Goal: Transaction & Acquisition: Obtain resource

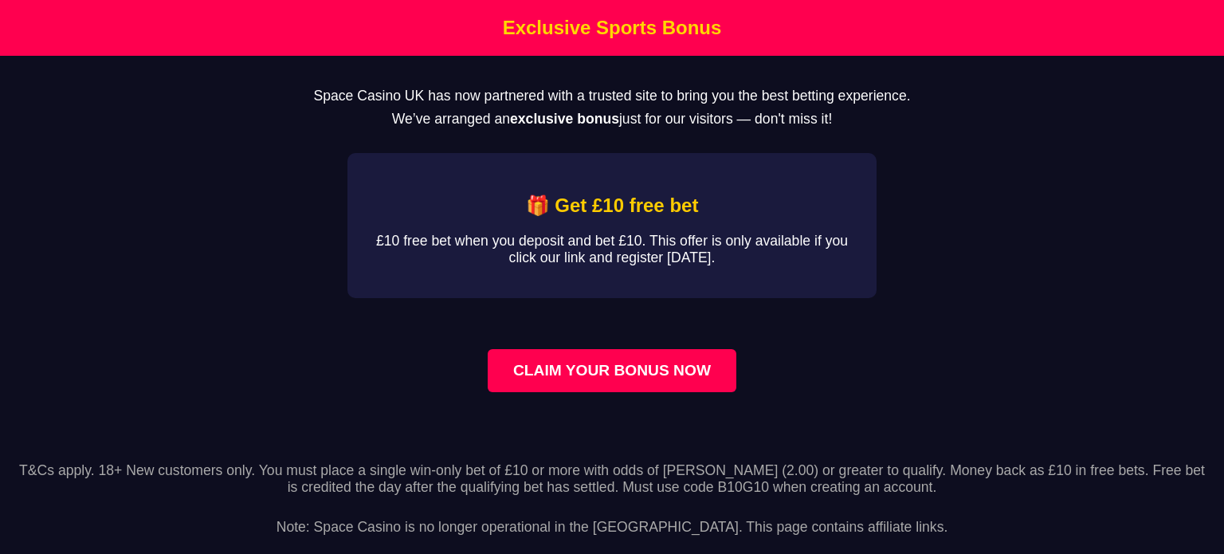
click at [608, 362] on link "CLAIM YOUR BONUS NOW" at bounding box center [612, 370] width 249 height 43
click at [586, 370] on link "CLAIM YOUR BONUS NOW" at bounding box center [612, 370] width 249 height 43
click at [633, 245] on p "£10 free bet when you deposit and bet £10. This offer is only available if you …" at bounding box center [612, 249] width 478 height 33
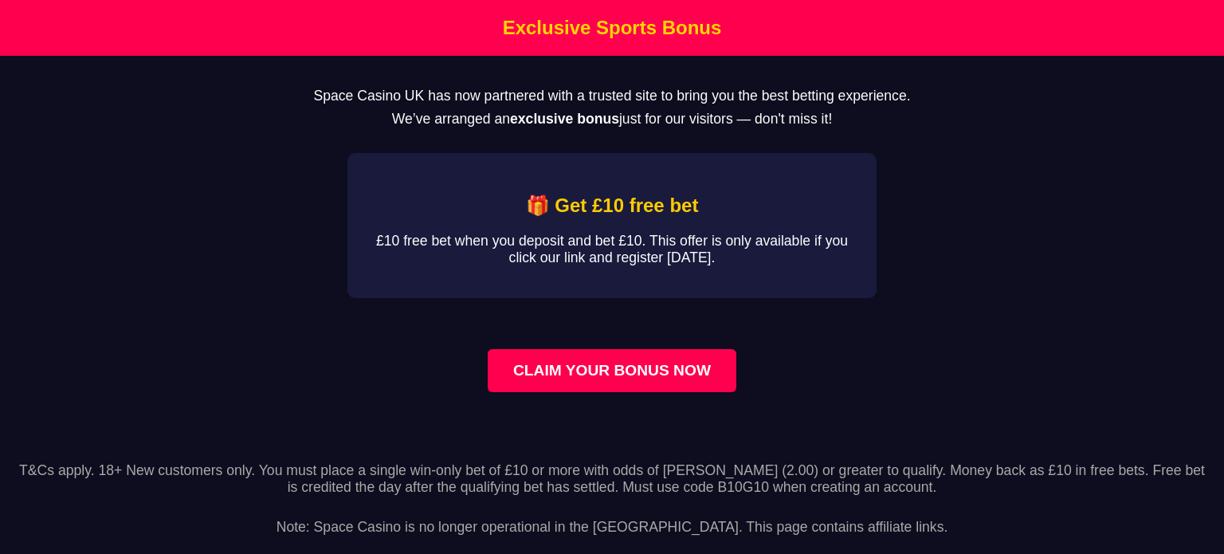
click at [609, 366] on link "CLAIM YOUR BONUS NOW" at bounding box center [612, 370] width 249 height 43
